Goal: Task Accomplishment & Management: Manage account settings

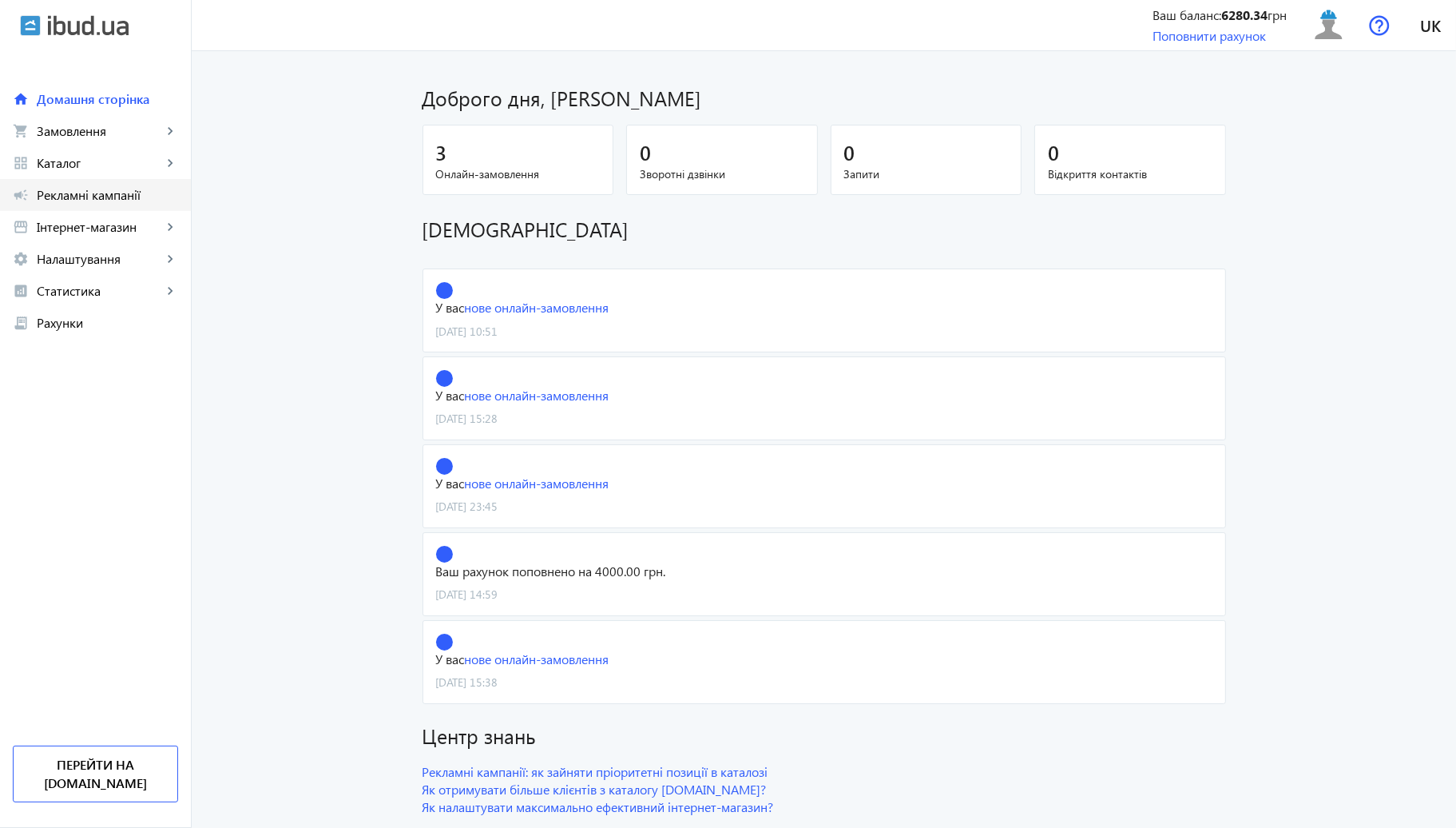
click at [134, 203] on span "Рекламні кампанії" at bounding box center [107, 195] width 142 height 16
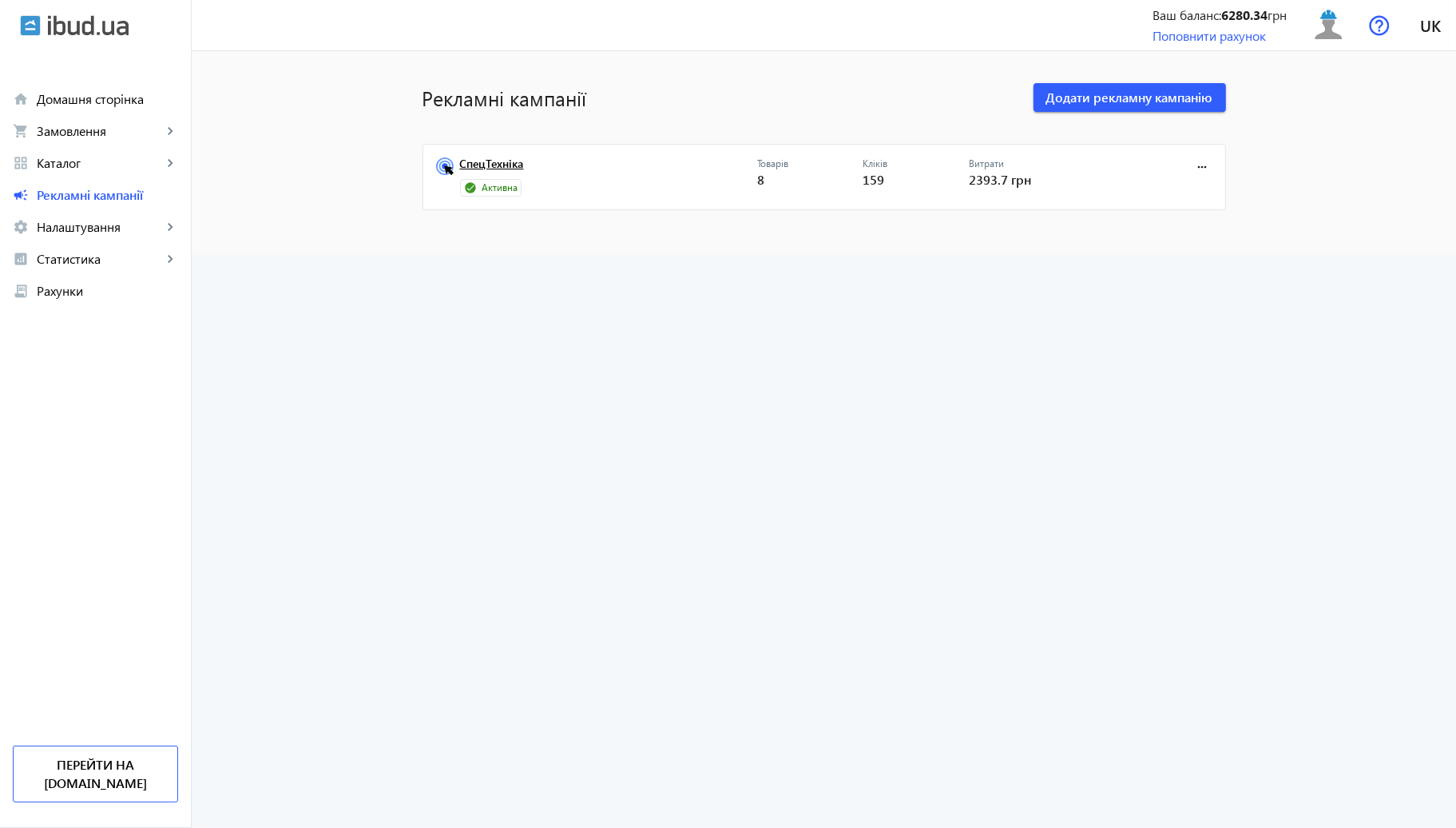
click at [487, 173] on link "СпецТехніка" at bounding box center [608, 169] width 297 height 23
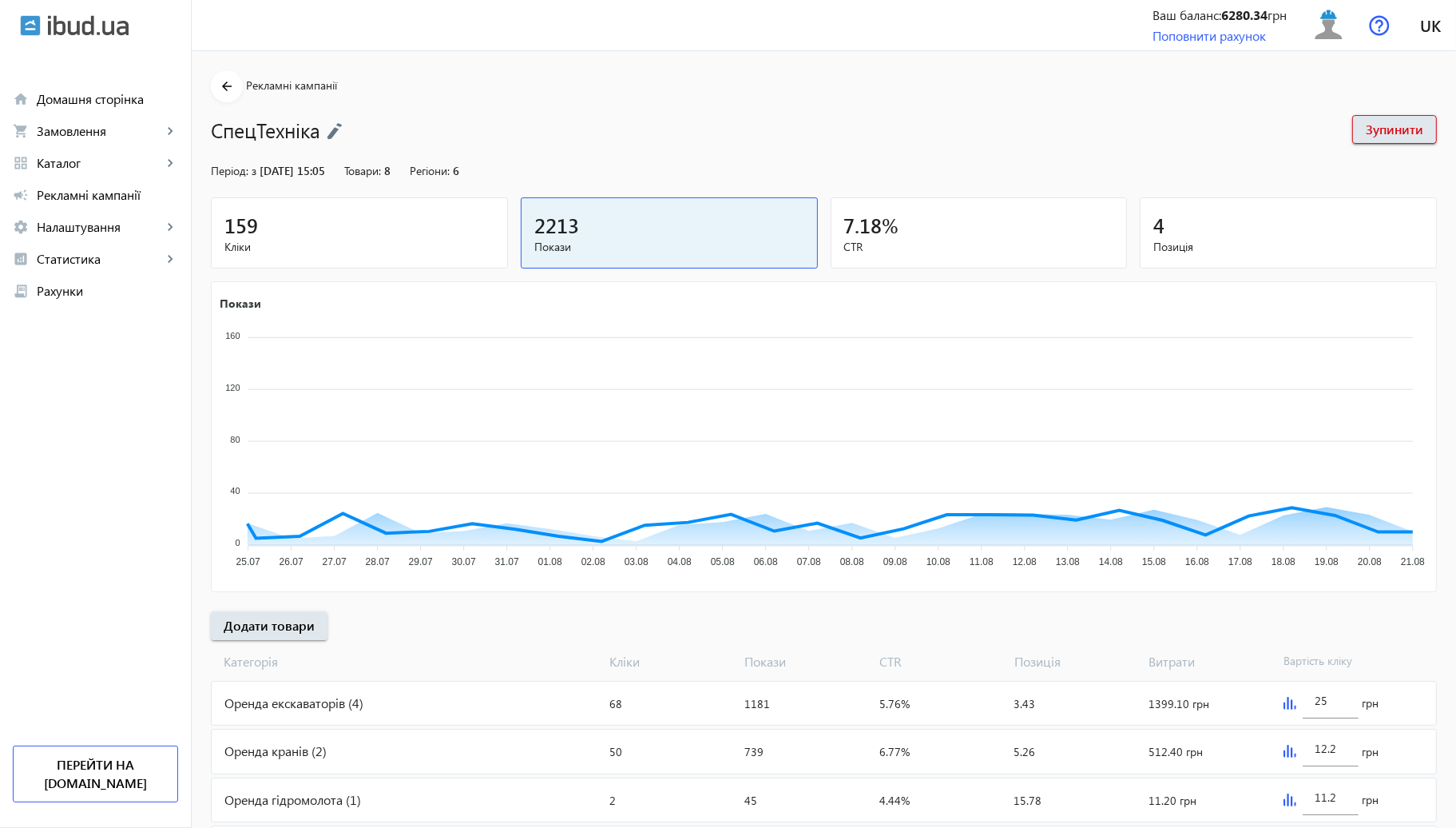
click at [428, 213] on div "159" at bounding box center [359, 224] width 270 height 28
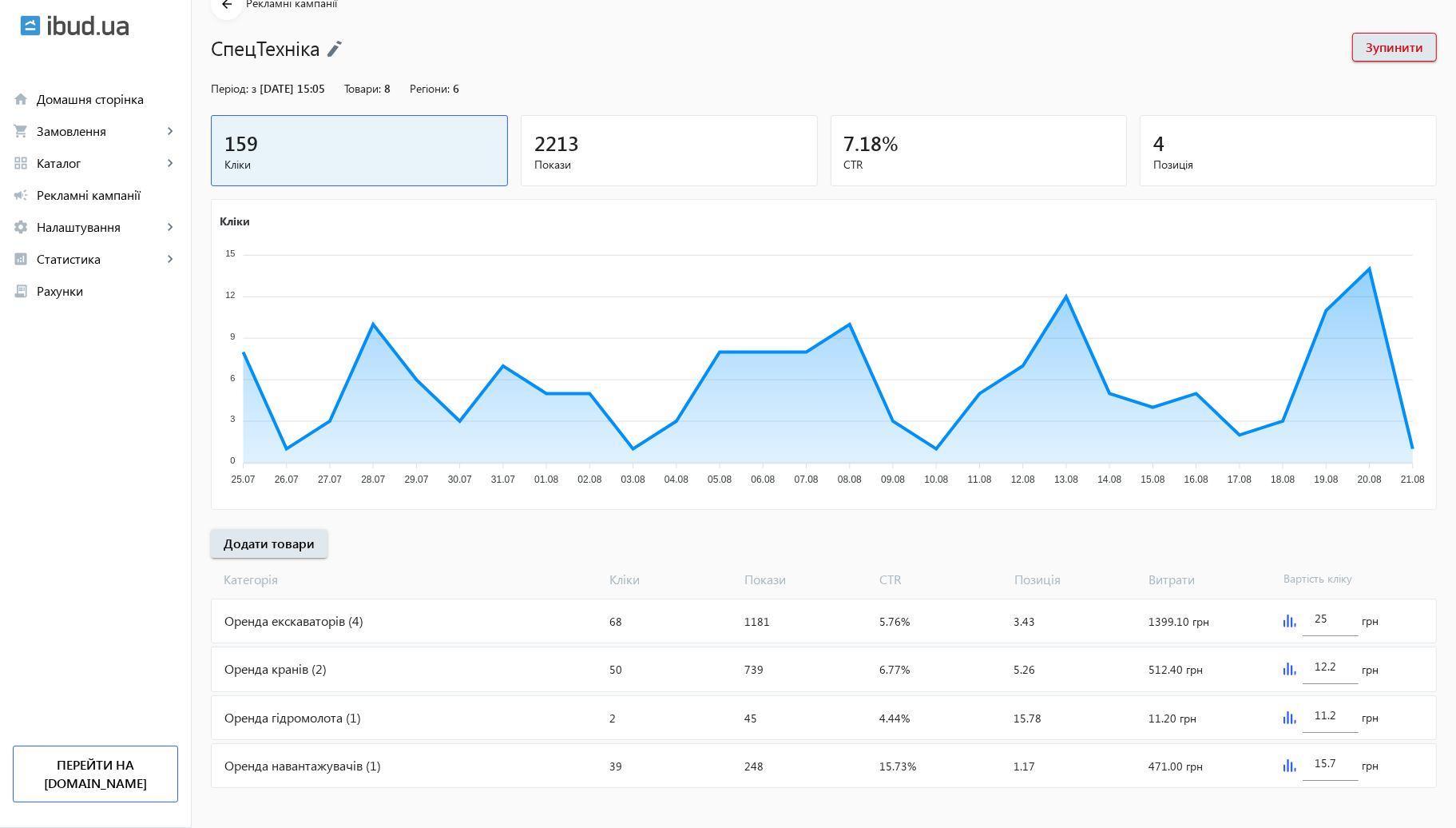
scroll to position [88, 0]
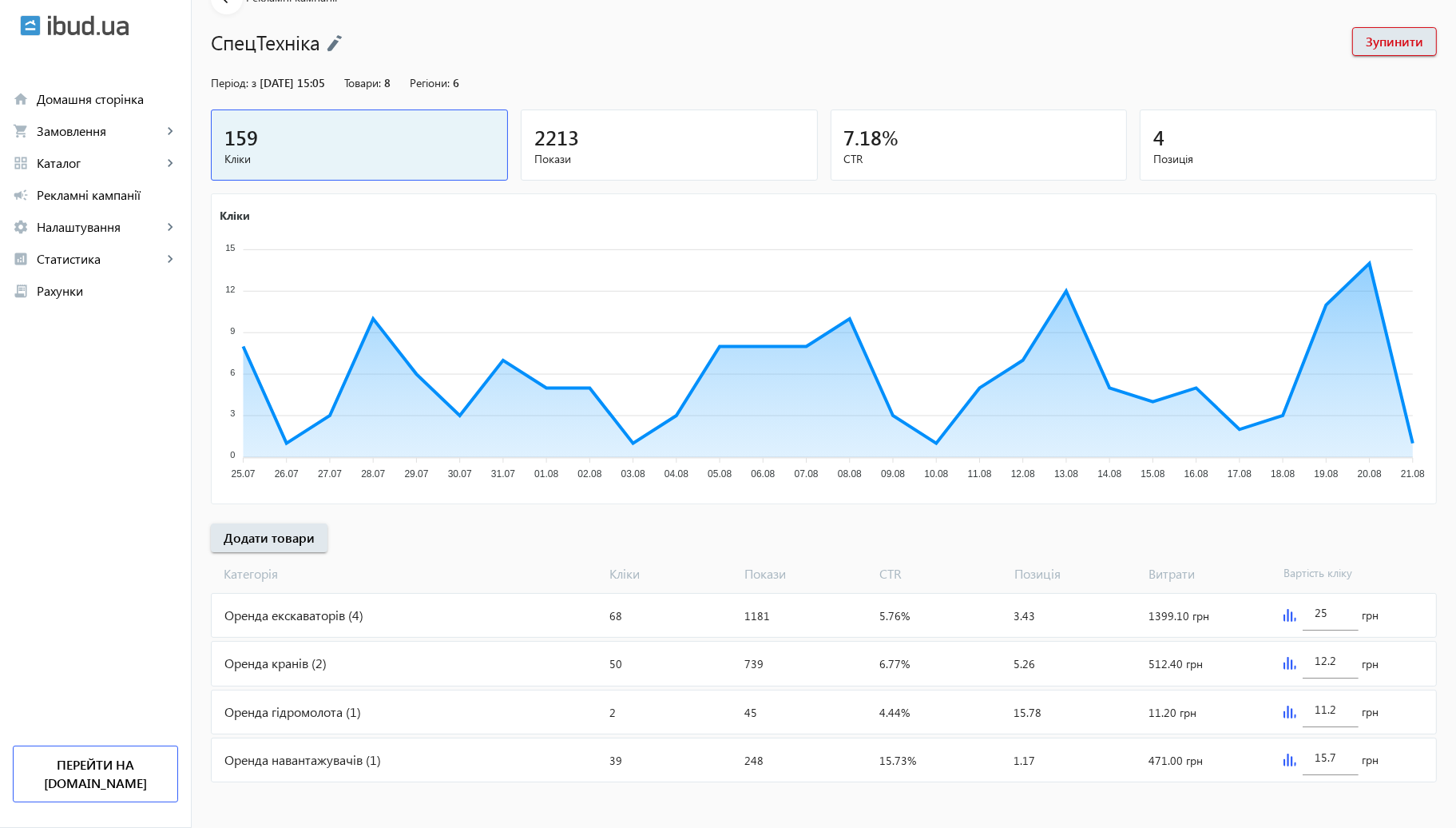
click at [1294, 665] on img at bounding box center [1290, 664] width 13 height 13
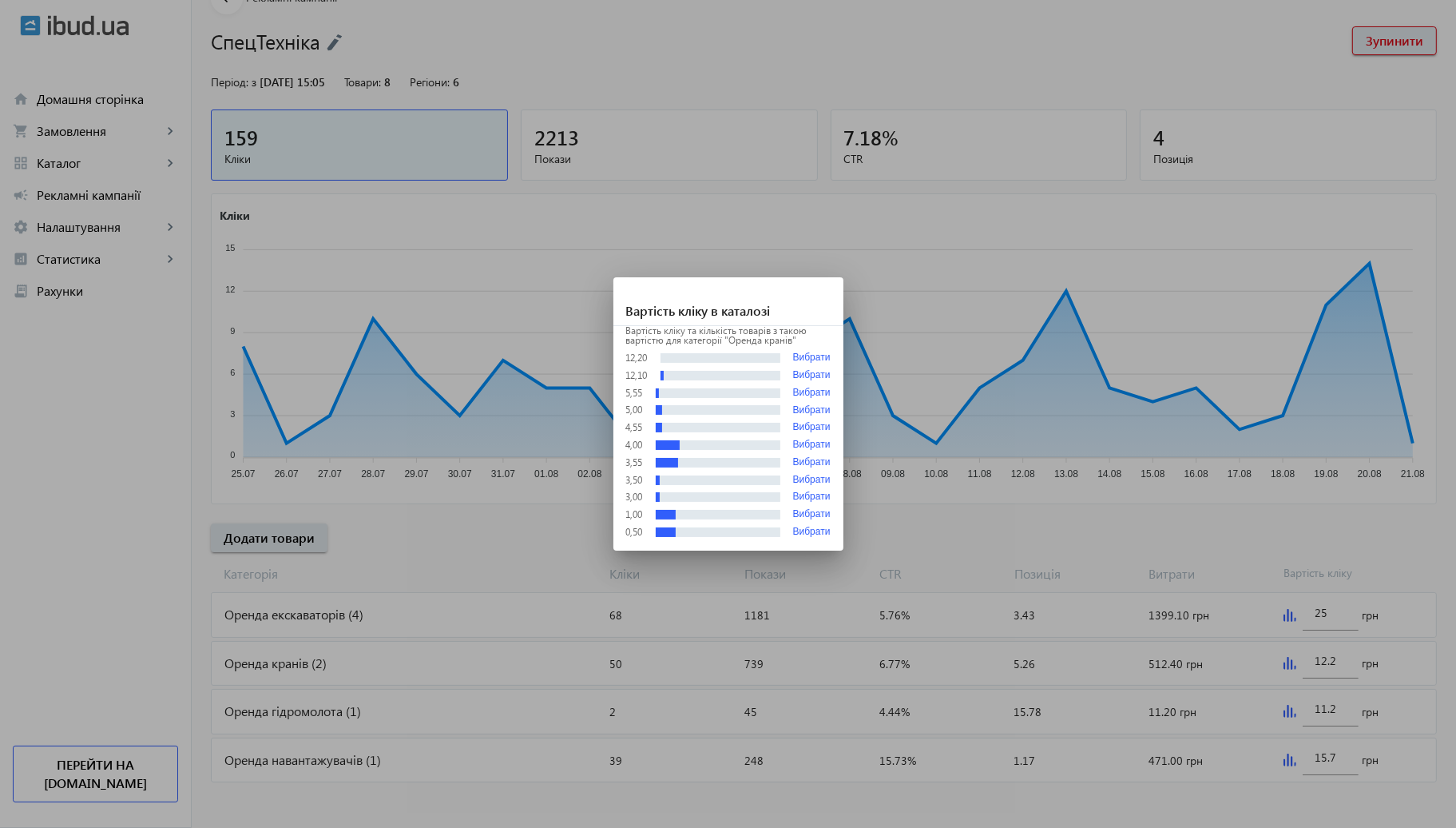
click at [1191, 531] on div at bounding box center [728, 414] width 1456 height 828
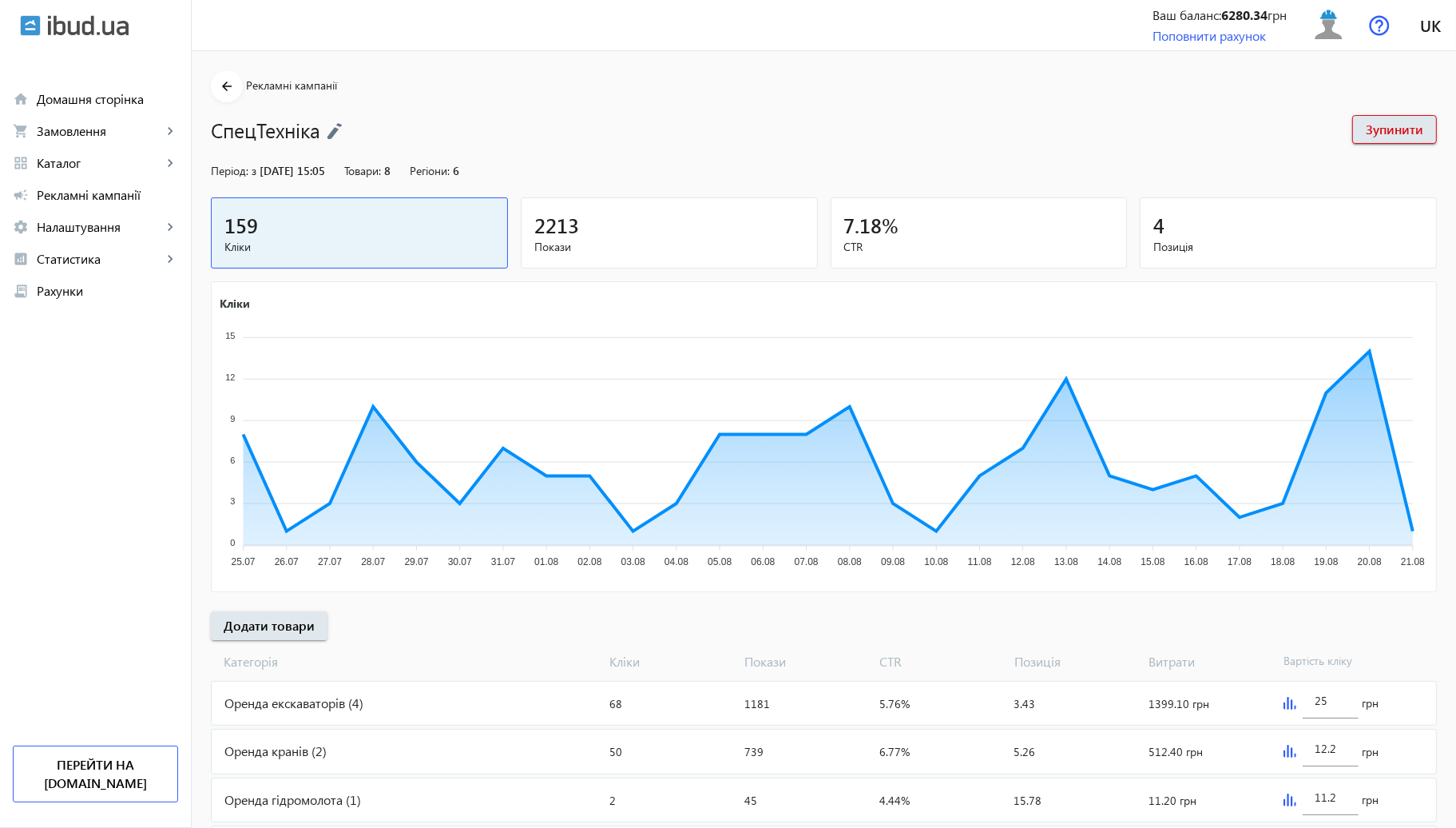
scroll to position [88, 0]
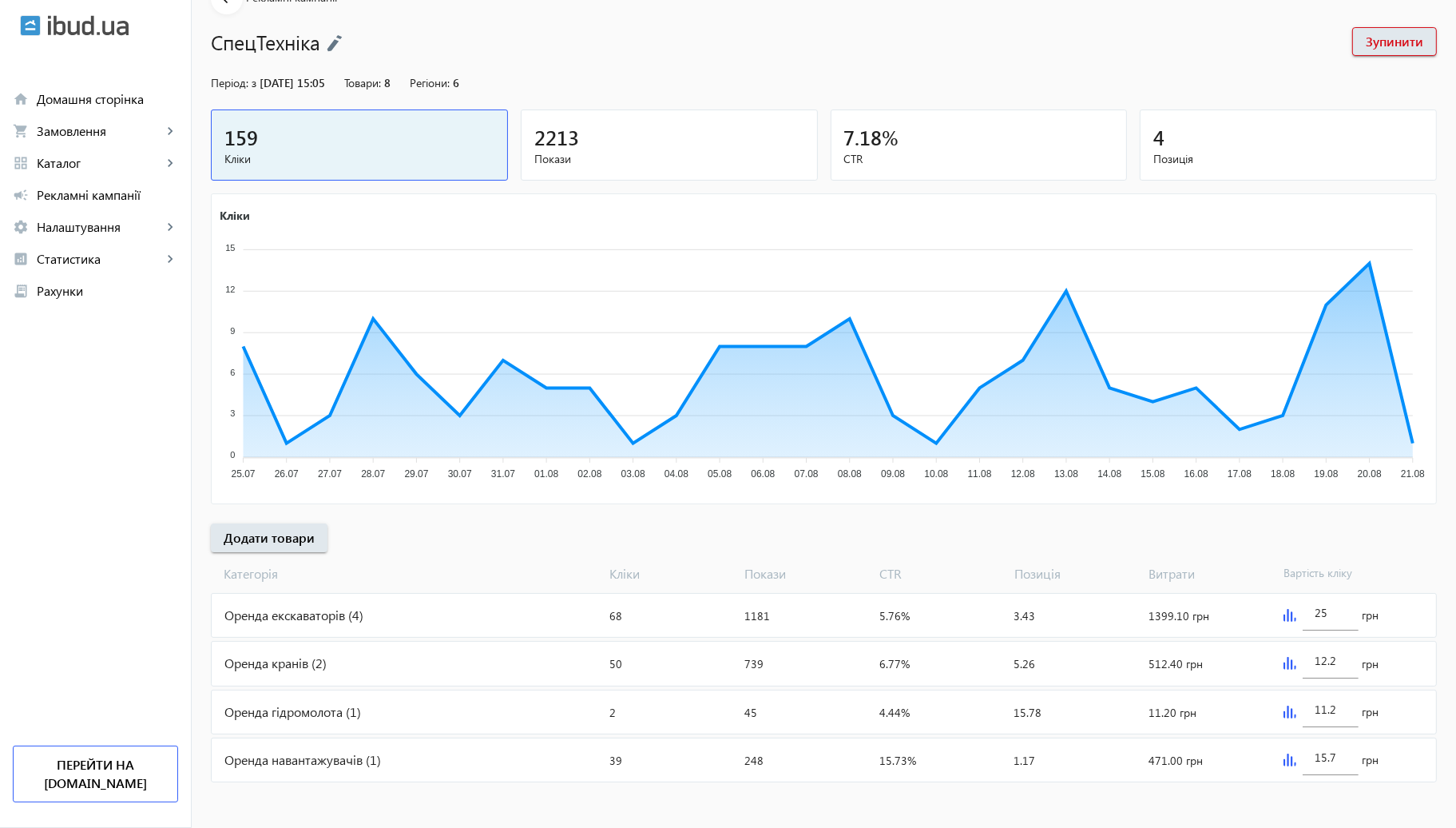
click at [1286, 622] on div "25 грн" at bounding box center [1356, 615] width 159 height 43
click at [1286, 617] on img at bounding box center [1290, 616] width 13 height 13
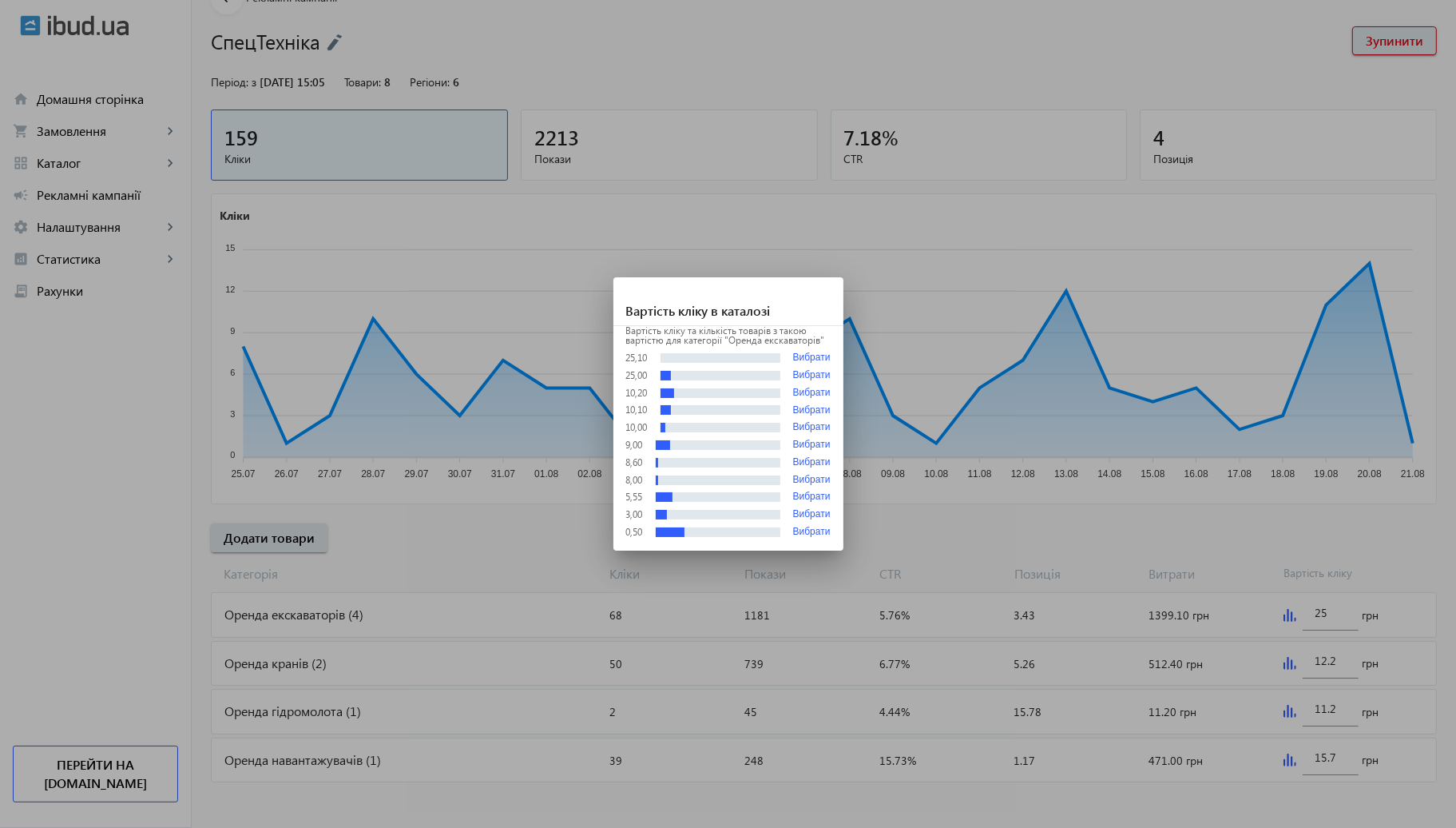
scroll to position [0, 0]
click at [822, 358] on button "Вибрати" at bounding box center [812, 357] width 37 height 12
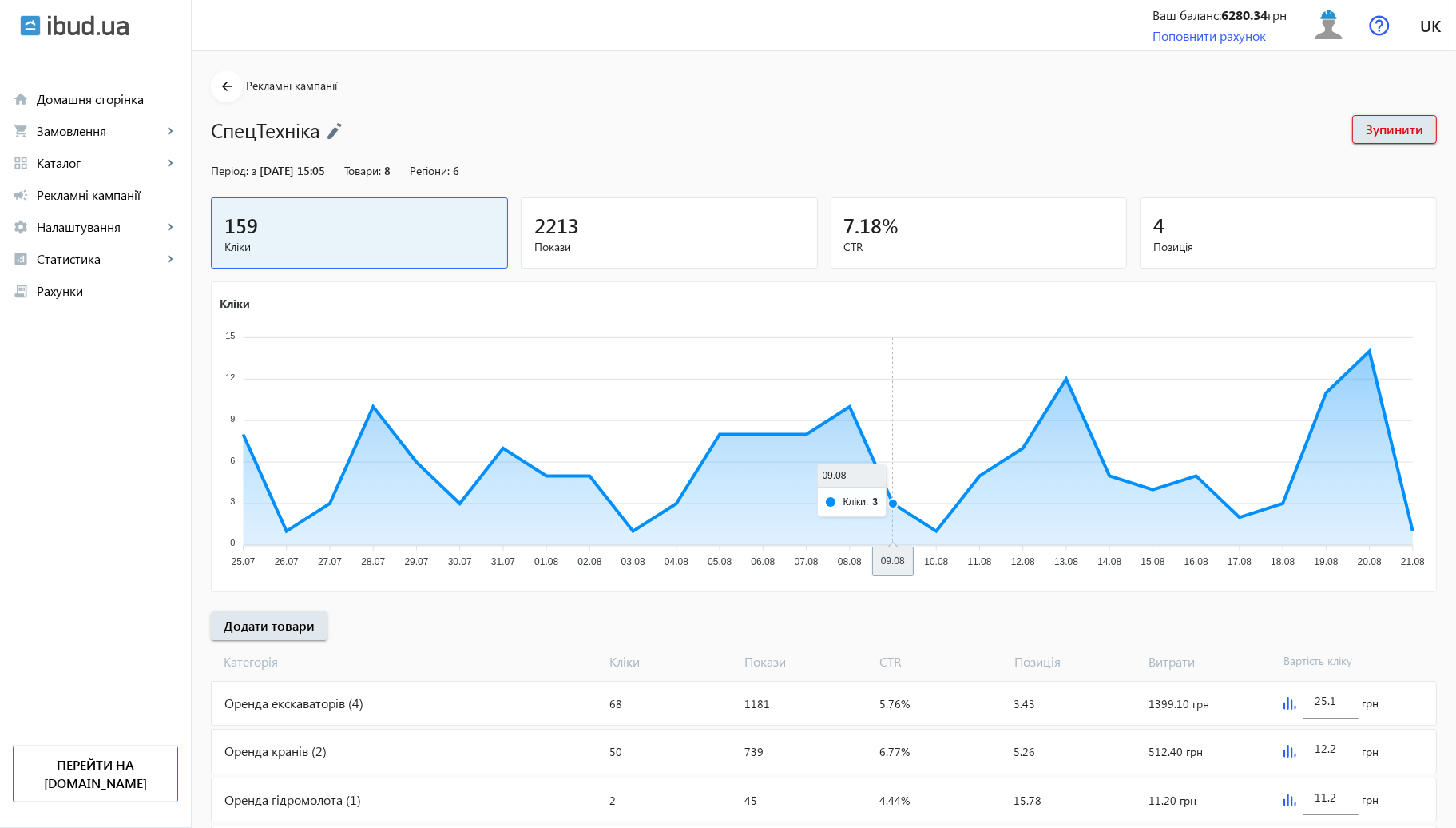
scroll to position [88, 0]
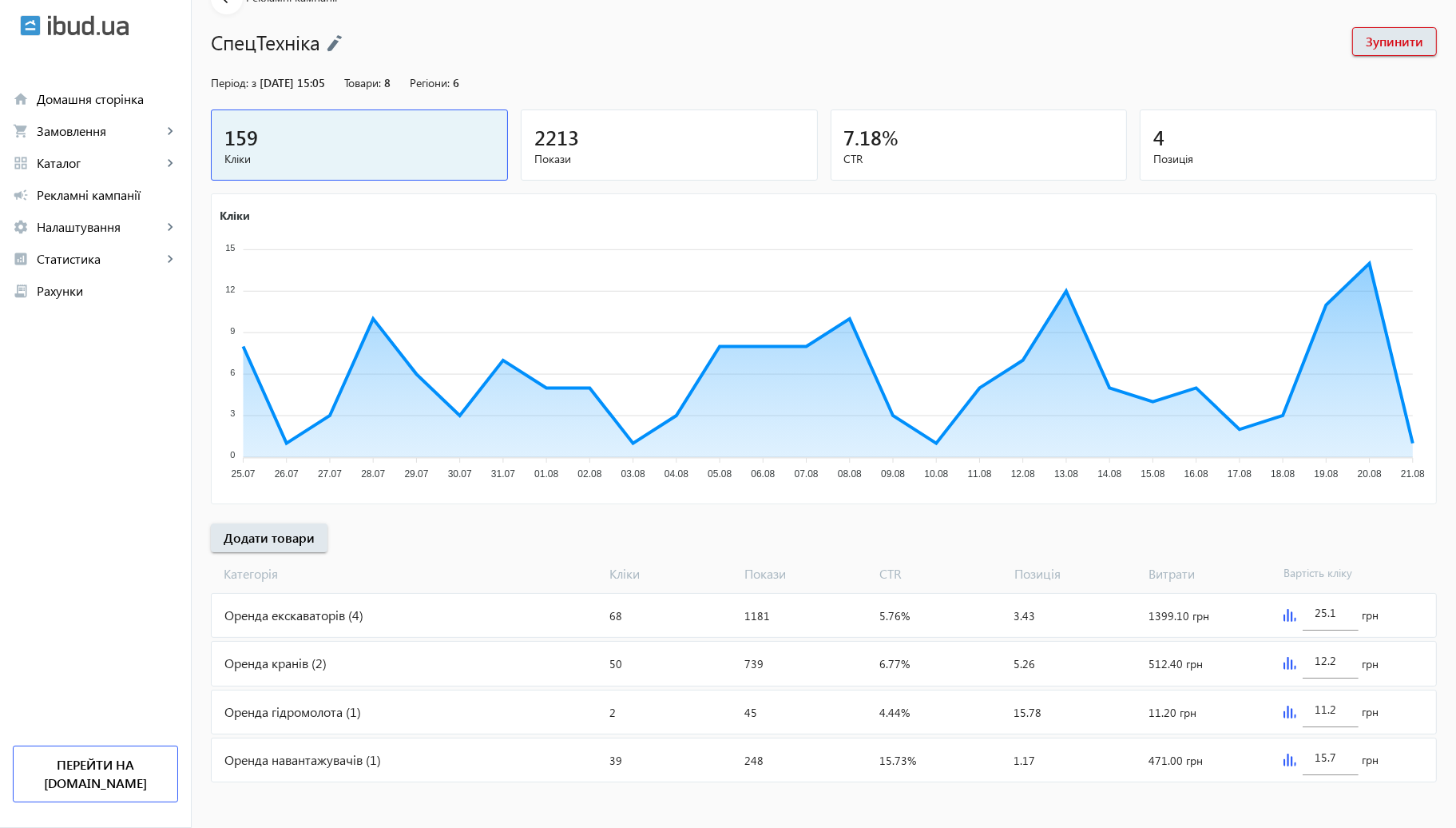
click at [1282, 612] on div "25.1 грн" at bounding box center [1356, 615] width 159 height 43
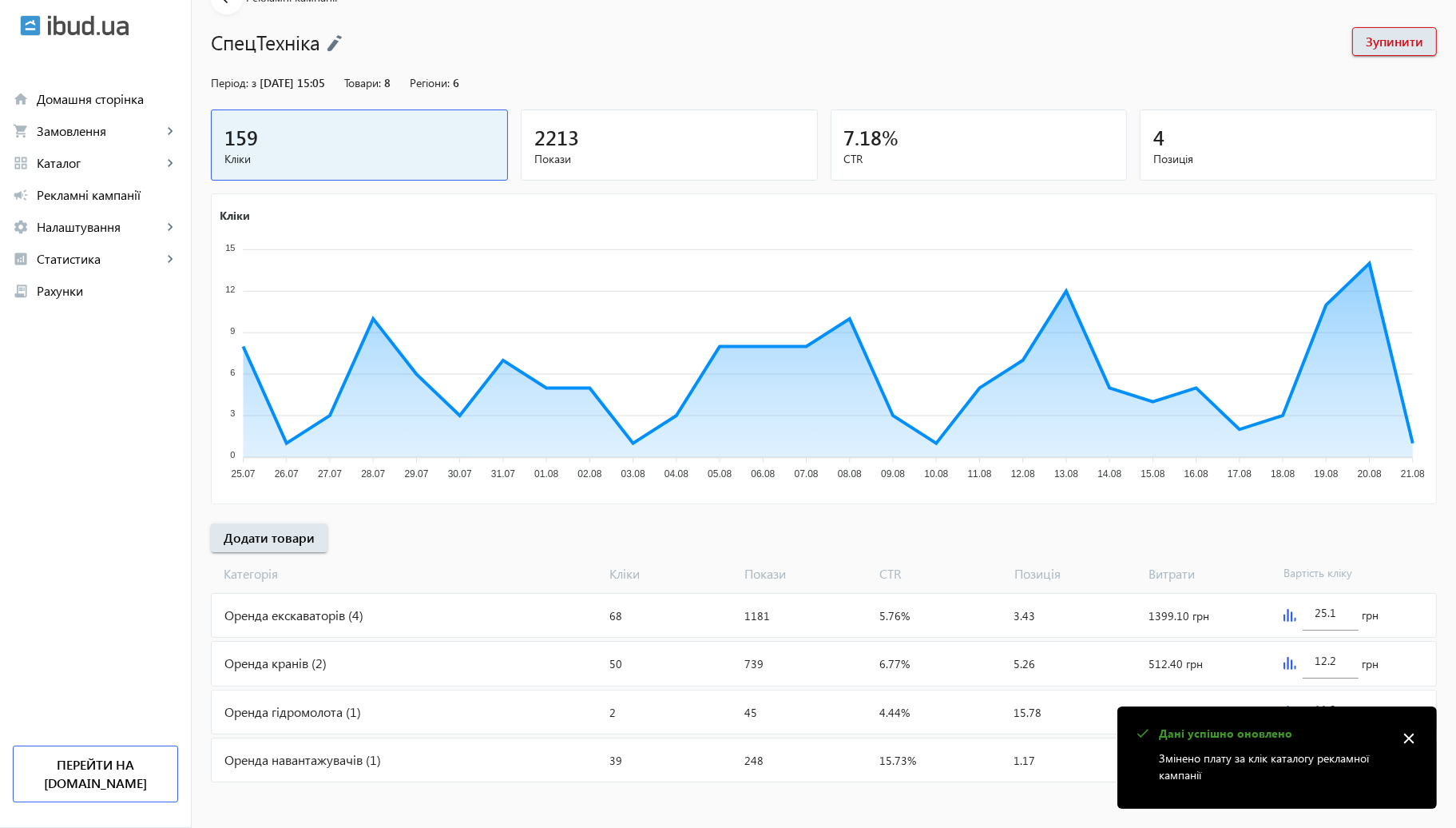
click at [1284, 612] on img at bounding box center [1290, 616] width 13 height 13
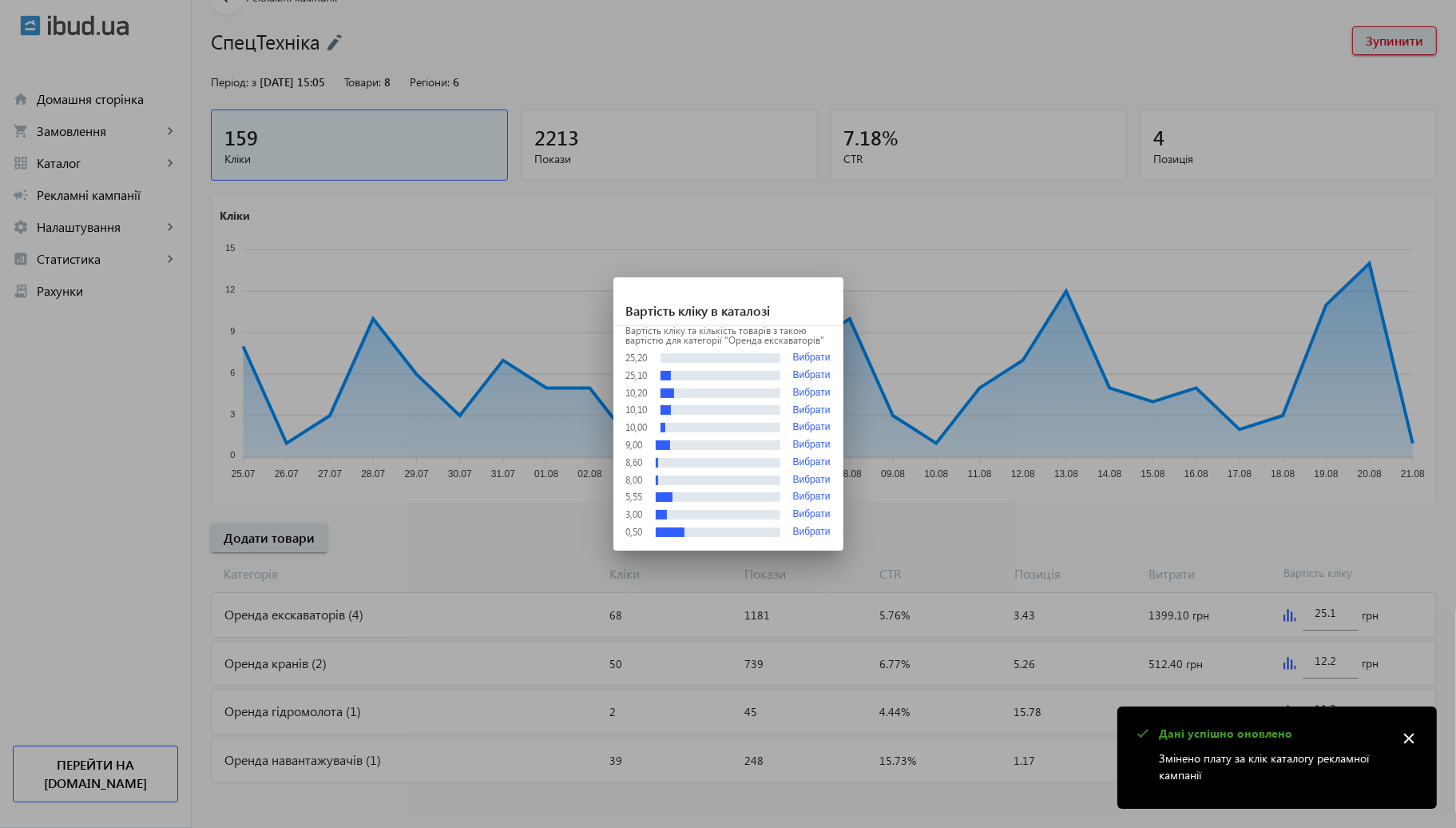
scroll to position [0, 0]
click at [820, 350] on div "Вартість кліку та кількість товарів з такою вартістю для категорії "Оренда екск…" at bounding box center [729, 437] width 230 height 224
click at [819, 352] on button "Вибрати" at bounding box center [812, 357] width 37 height 12
type input "25.2"
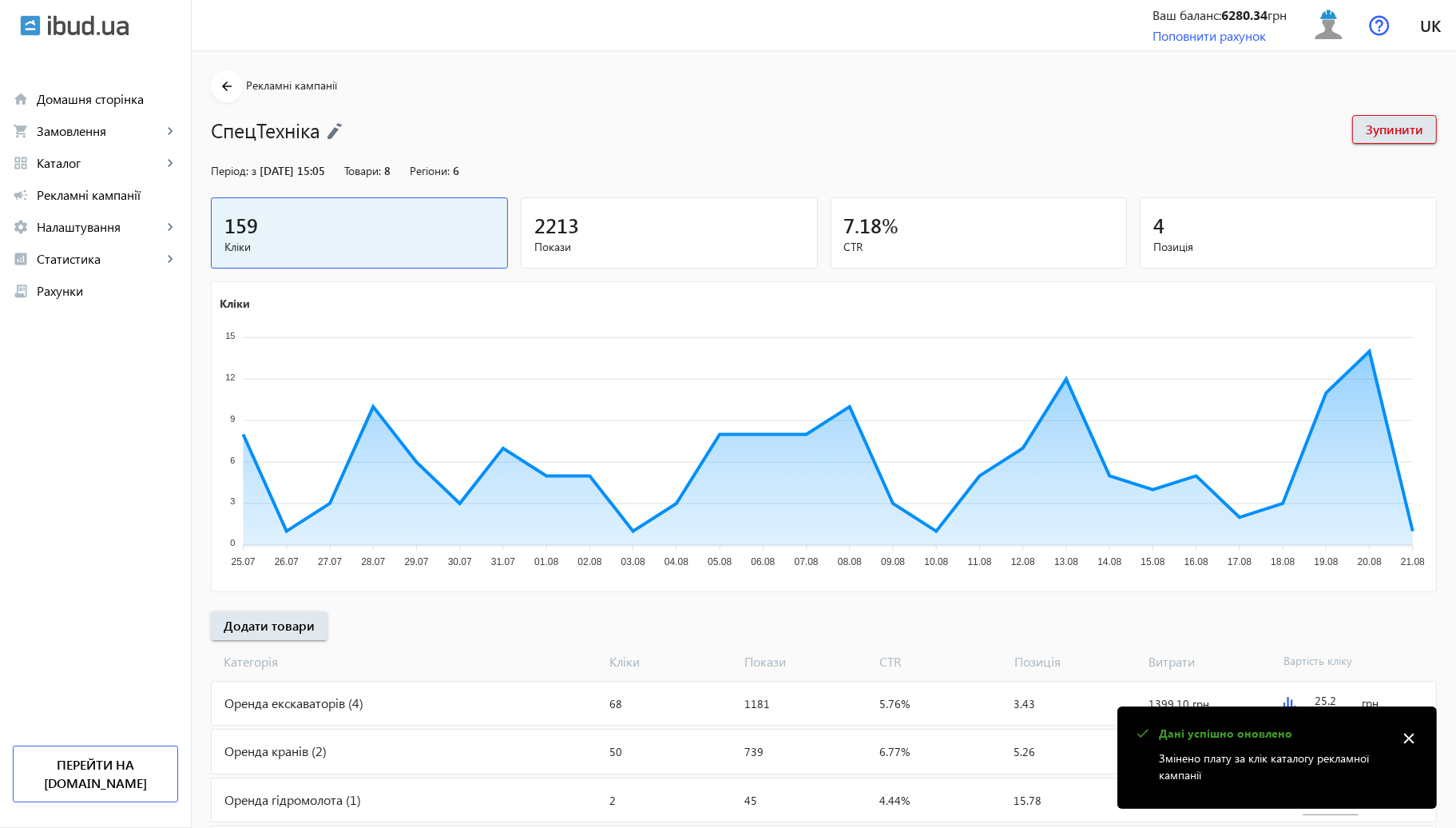
scroll to position [88, 0]
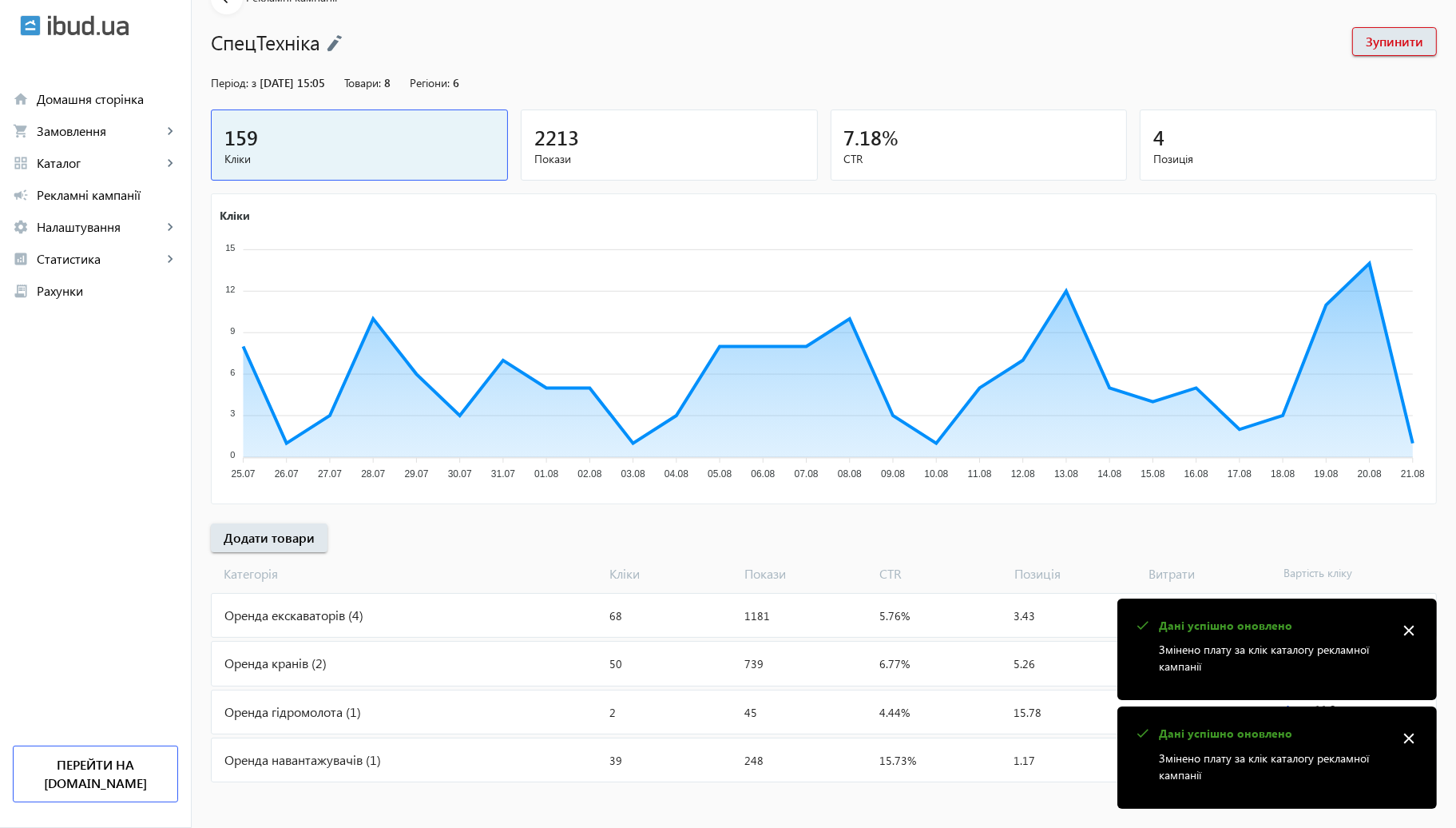
drag, startPoint x: 1413, startPoint y: 630, endPoint x: 1411, endPoint y: 690, distance: 60.0
click at [1413, 631] on mat-icon "close" at bounding box center [1409, 630] width 24 height 24
click at [1407, 742] on mat-icon "close" at bounding box center [1409, 739] width 24 height 24
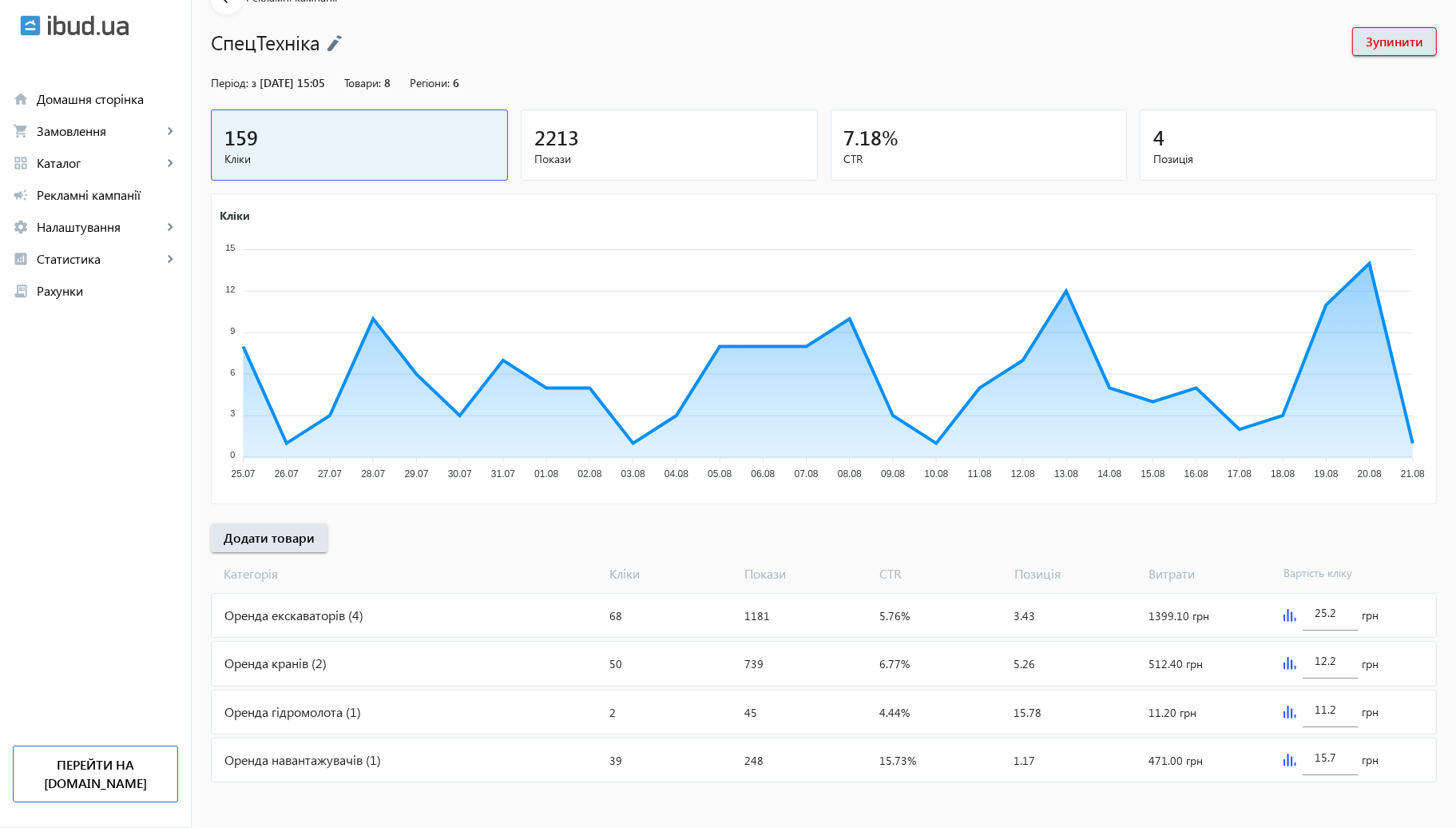
click at [1289, 713] on img at bounding box center [1290, 712] width 13 height 13
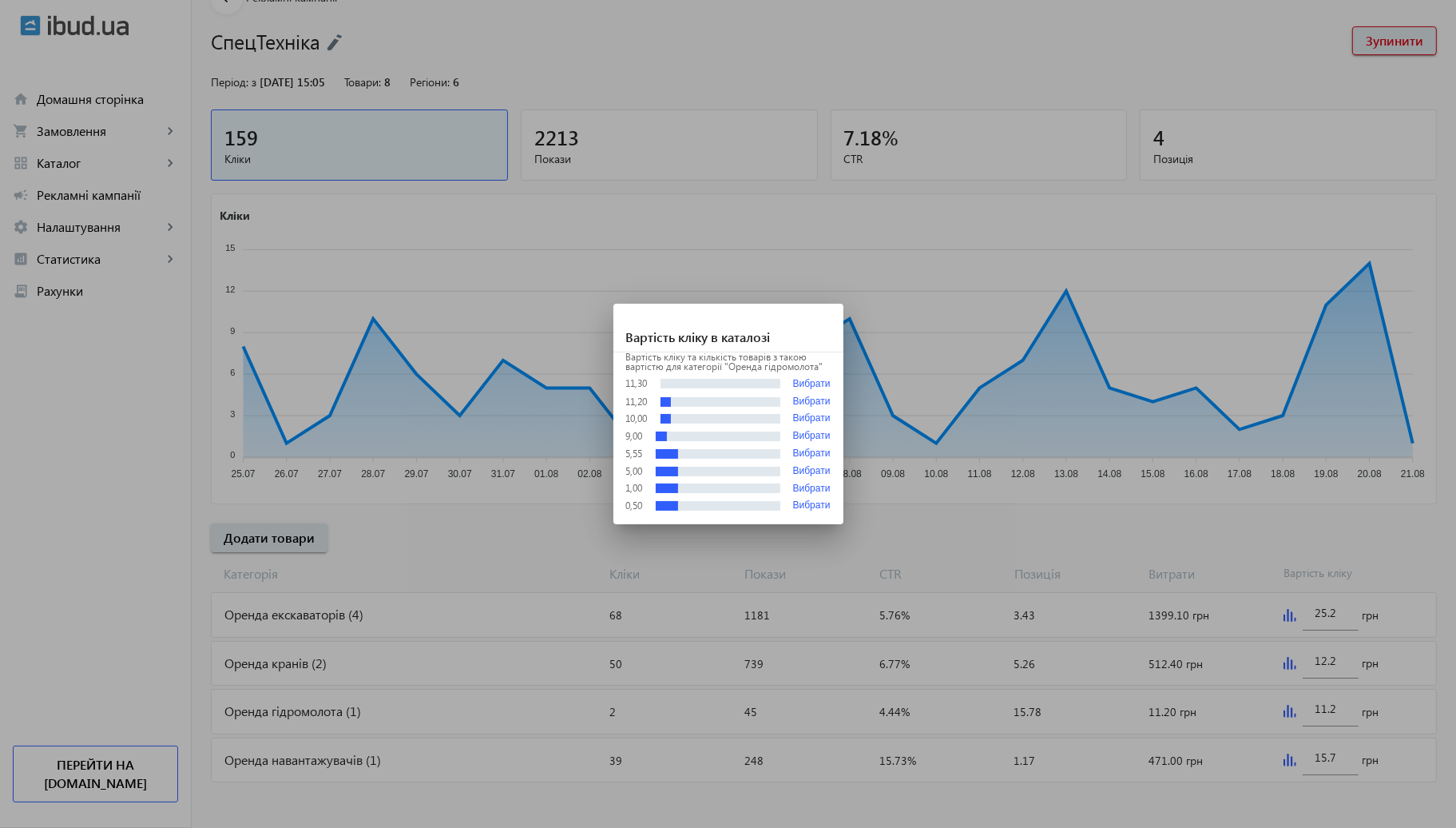
scroll to position [0, 0]
click at [1203, 536] on div at bounding box center [728, 414] width 1456 height 828
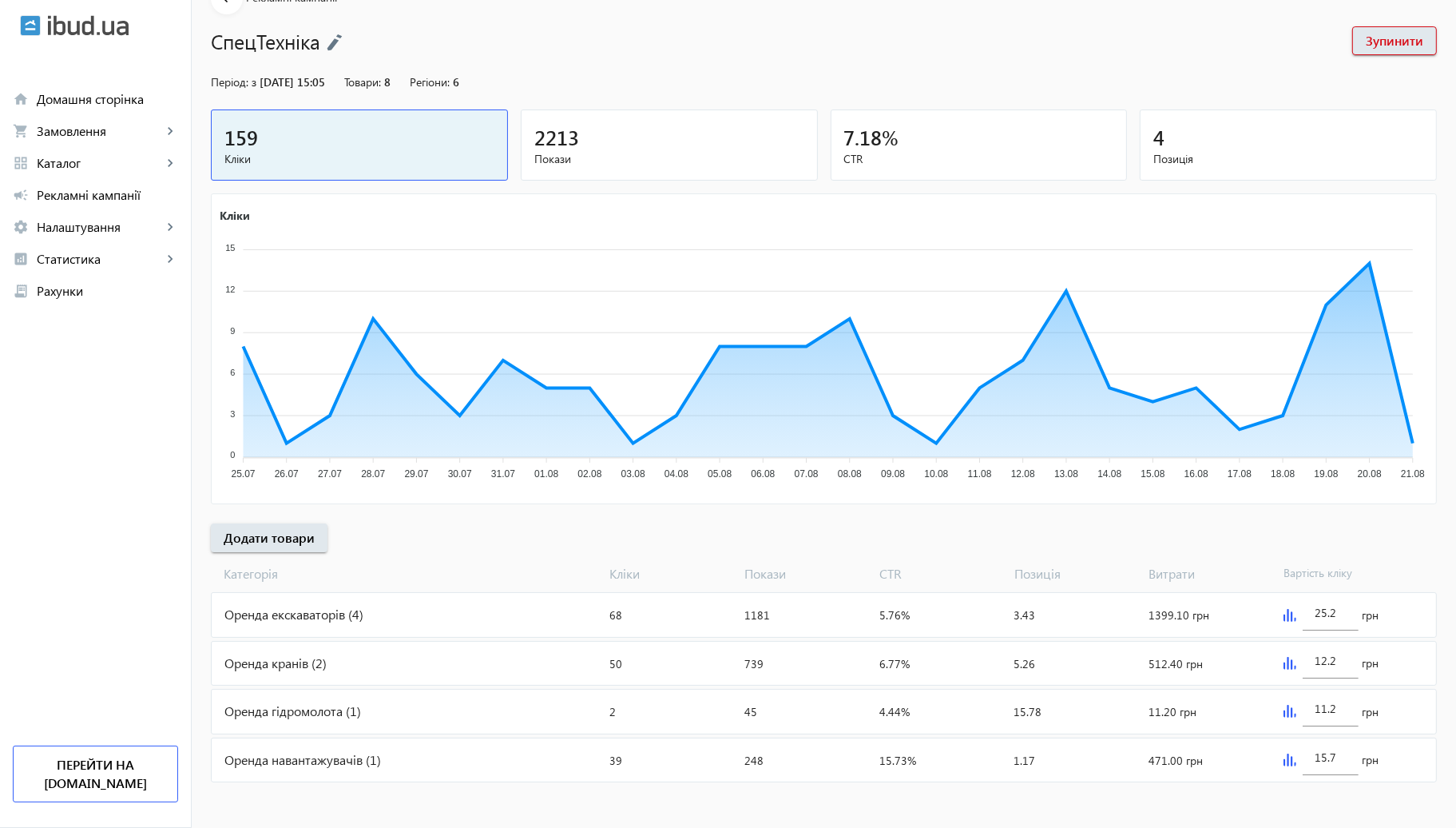
scroll to position [88, 0]
click at [1288, 754] on img at bounding box center [1290, 760] width 13 height 13
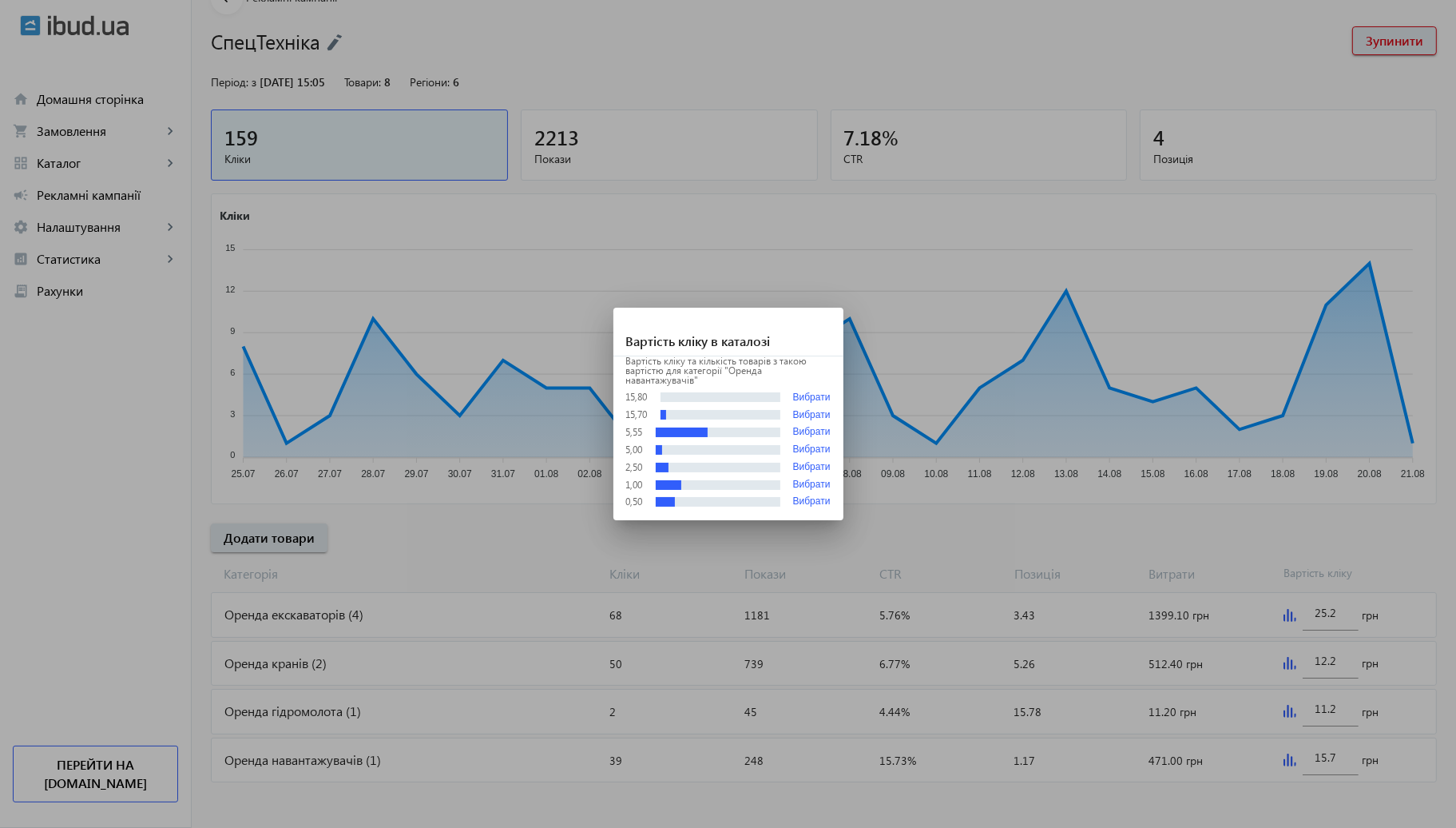
click at [1122, 511] on div at bounding box center [728, 414] width 1456 height 828
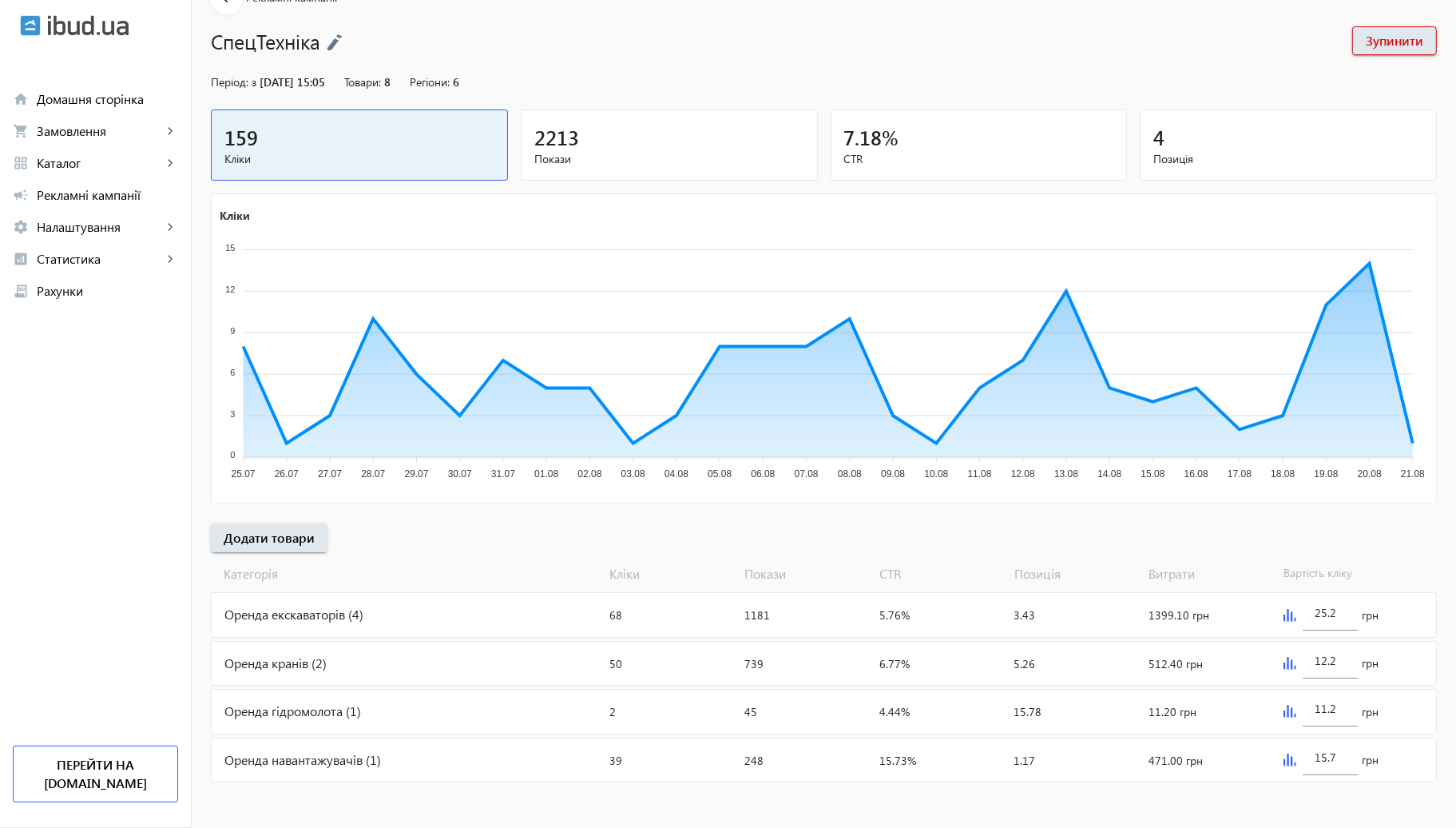
scroll to position [88, 0]
click at [1290, 672] on div "12.2 грн" at bounding box center [1356, 663] width 159 height 43
click at [1290, 665] on img at bounding box center [1290, 664] width 13 height 13
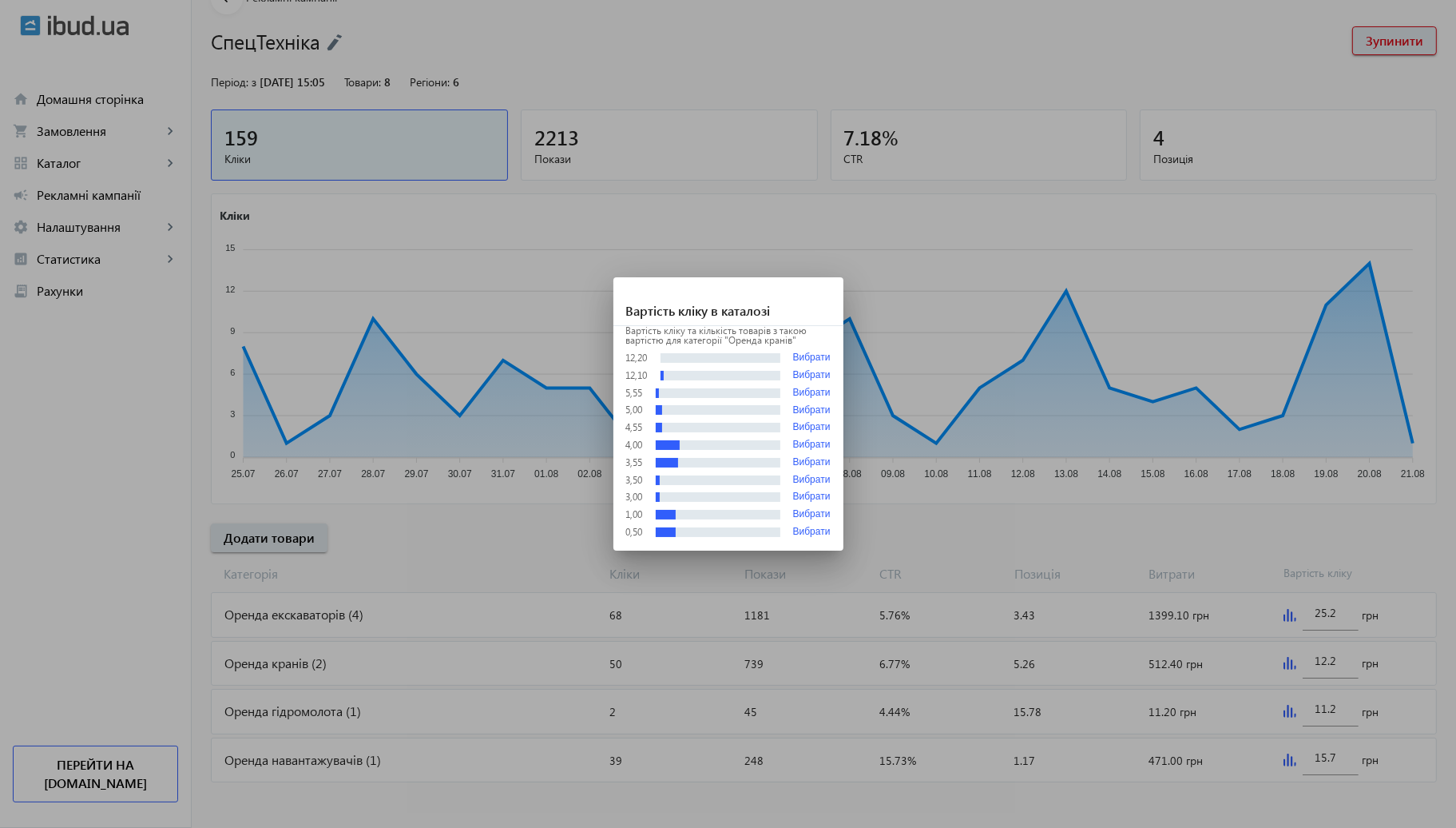
click at [1113, 563] on div at bounding box center [728, 414] width 1456 height 828
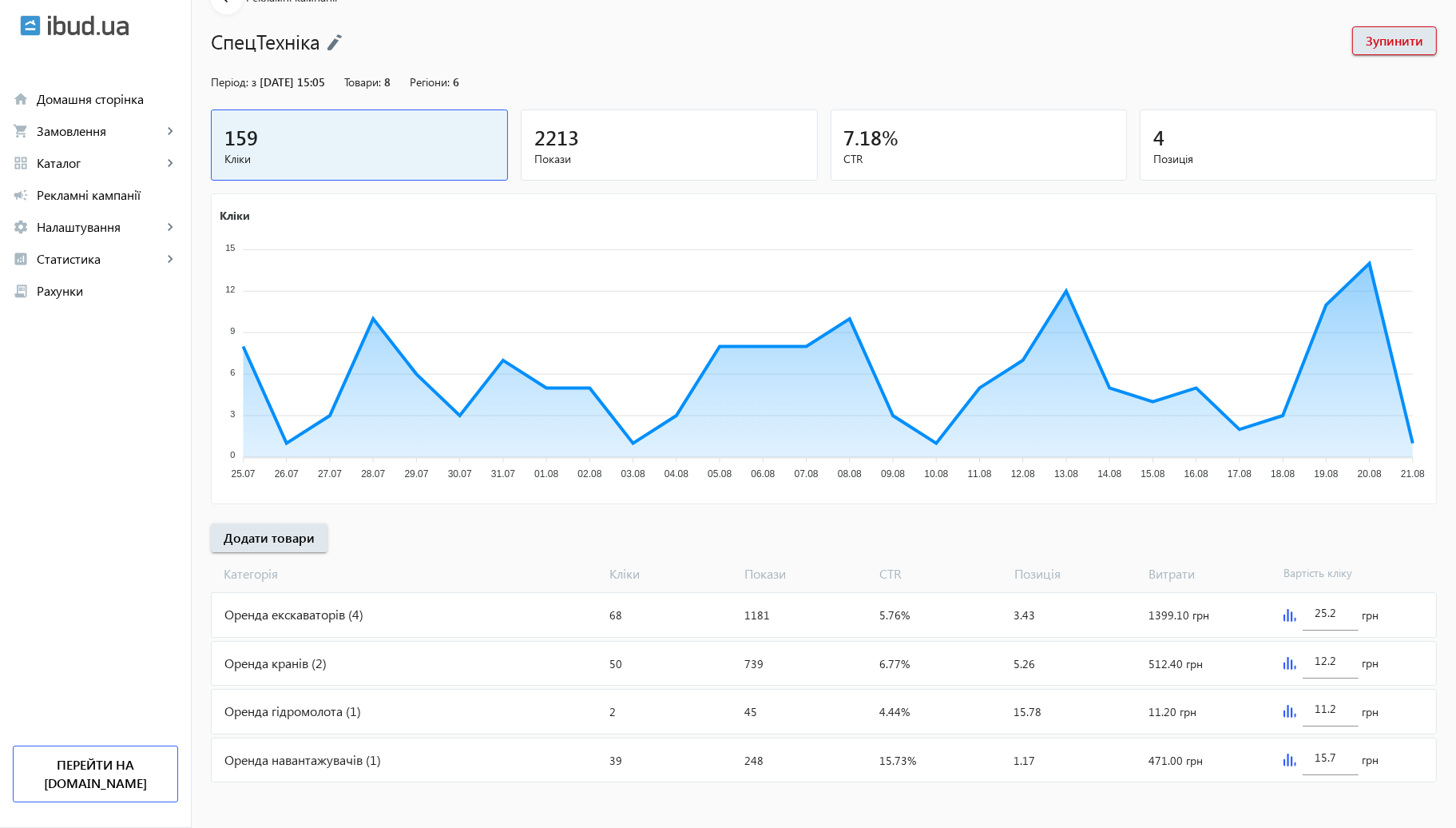
scroll to position [88, 0]
click at [499, 650] on div "Оренда кранів (2)" at bounding box center [407, 663] width 392 height 43
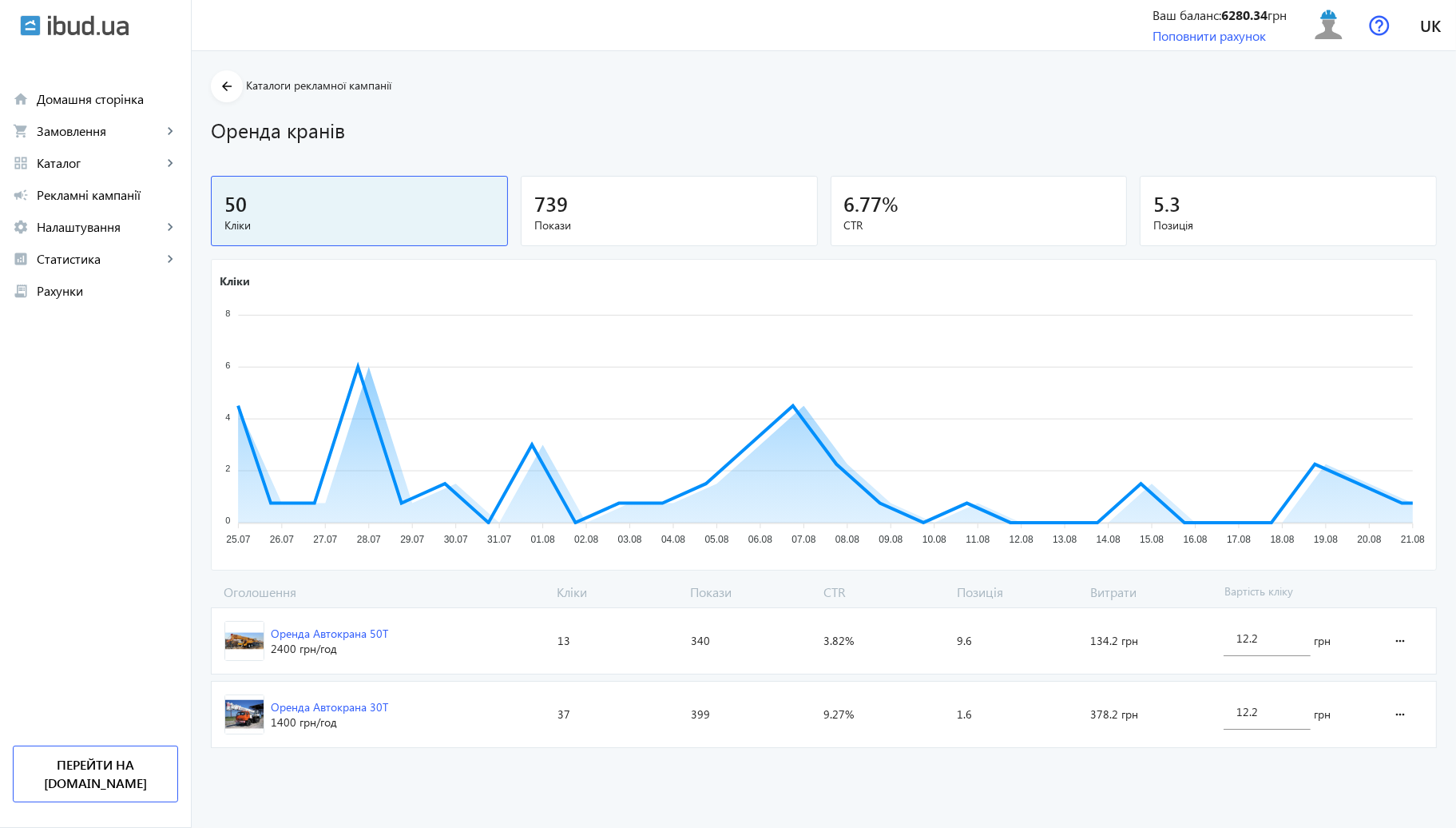
click at [434, 690] on span "[PERSON_NAME] 30Т 1400 грн /год" at bounding box center [381, 714] width 339 height 66
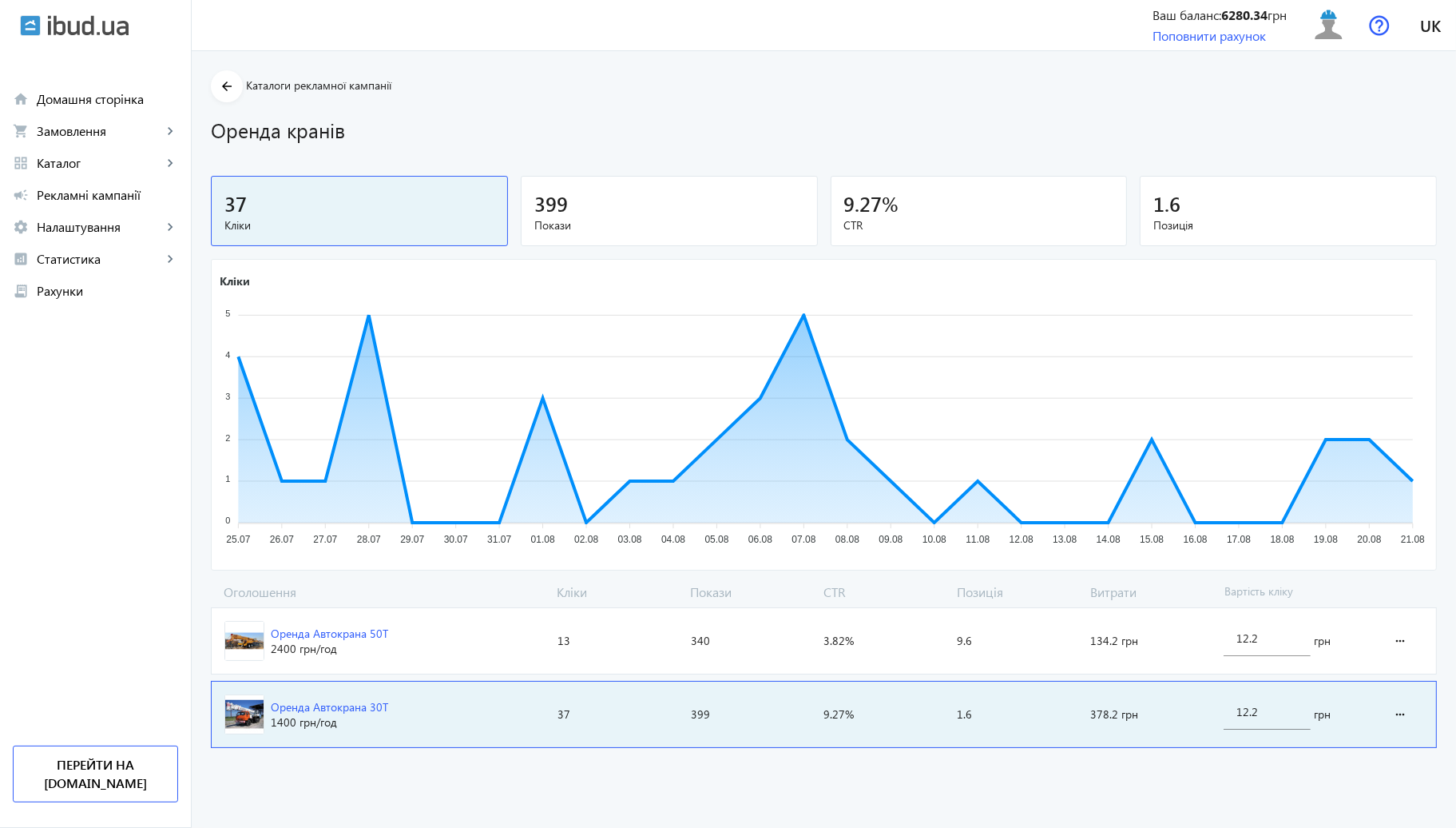
drag, startPoint x: 418, startPoint y: 648, endPoint x: 428, endPoint y: 638, distance: 14.1
click at [417, 647] on span "Оренда Автокрана 50Т 2400 грн /год" at bounding box center [381, 641] width 339 height 66
